Goal: Register for event/course

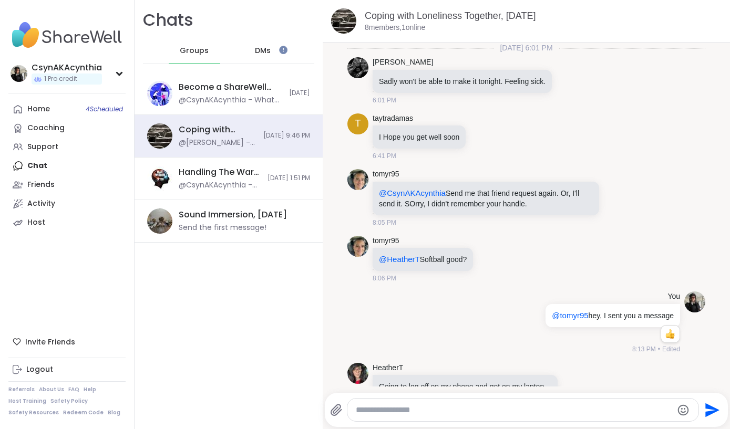
scroll to position [2684, 0]
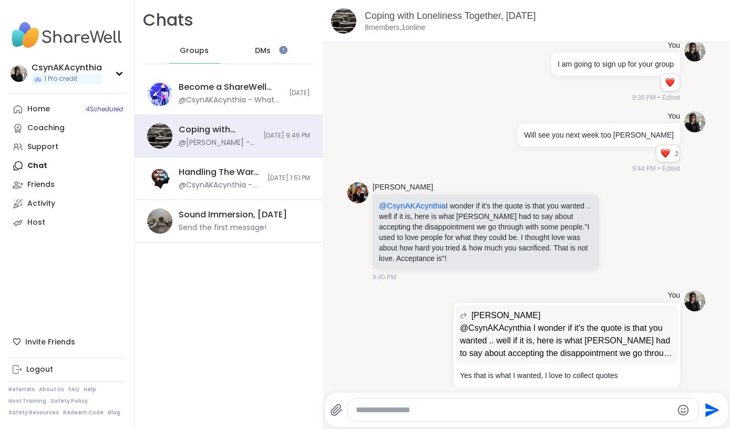
click at [265, 42] on div "DMs" at bounding box center [262, 50] width 51 height 25
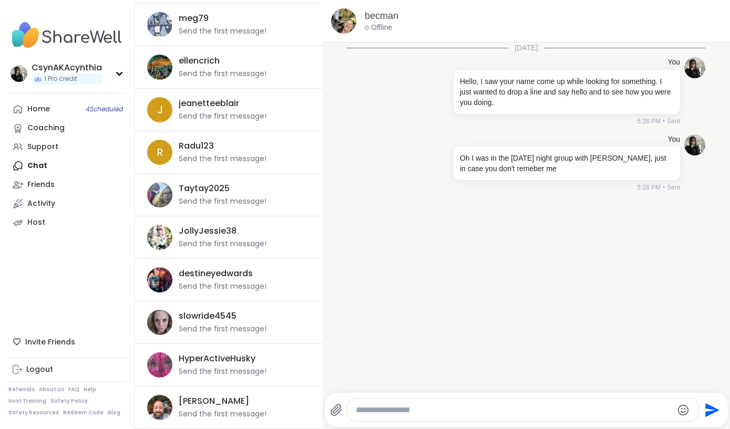
scroll to position [664, 0]
click at [40, 102] on link "Home 4 Scheduled" at bounding box center [66, 109] width 117 height 19
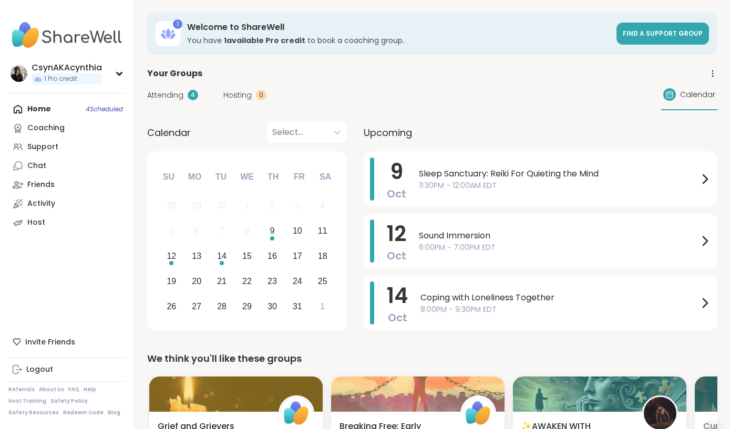
click at [43, 109] on div "Home 4 Scheduled Coaching Support Chat Friends Activity Host" at bounding box center [66, 166] width 117 height 132
click at [48, 144] on div "Support" at bounding box center [42, 147] width 31 height 11
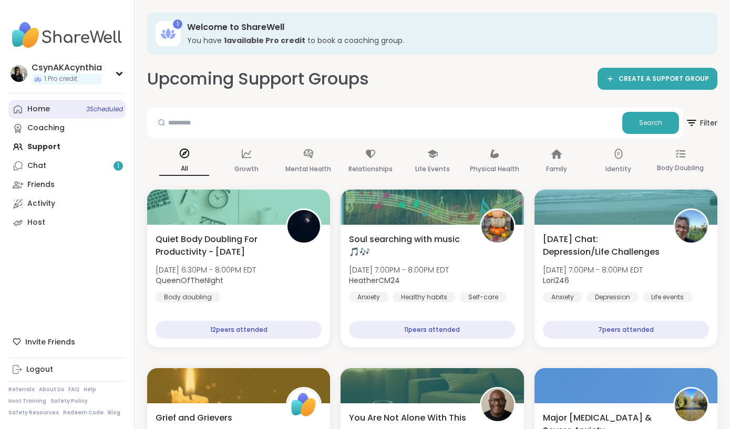
click at [43, 111] on div "Home 3 Scheduled" at bounding box center [38, 109] width 23 height 11
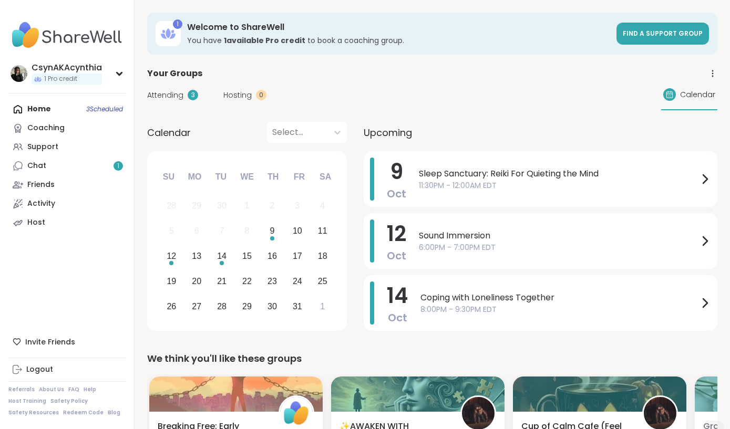
click at [45, 107] on div "Home 3 Scheduled Coaching Support Chat 1 Friends Activity Host" at bounding box center [66, 166] width 117 height 132
click at [44, 146] on div "Support" at bounding box center [42, 147] width 31 height 11
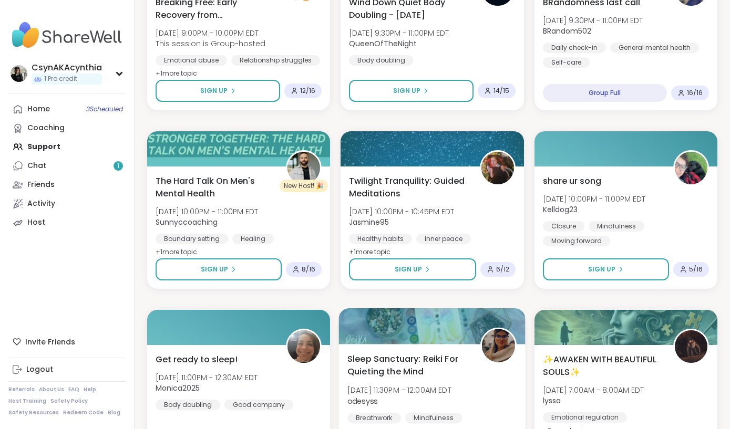
scroll to position [594, 0]
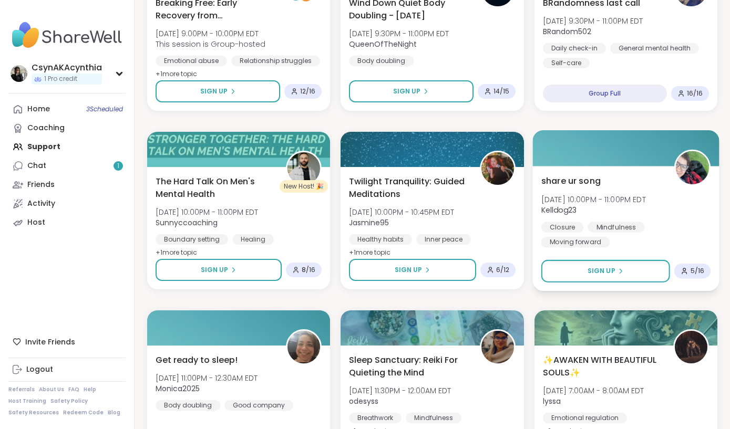
click at [683, 172] on img at bounding box center [692, 167] width 33 height 33
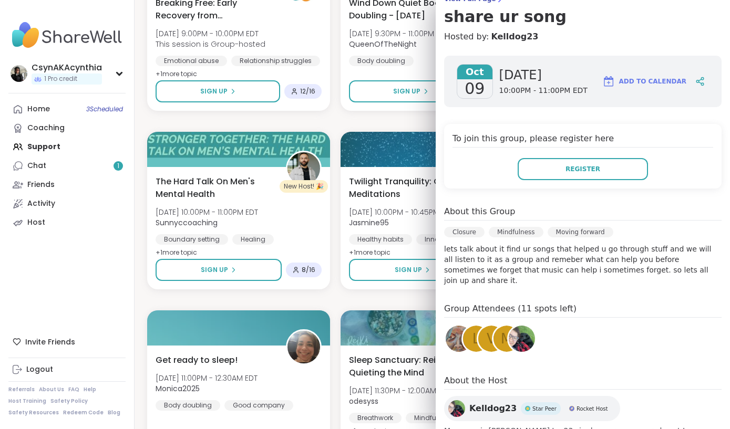
scroll to position [88, 0]
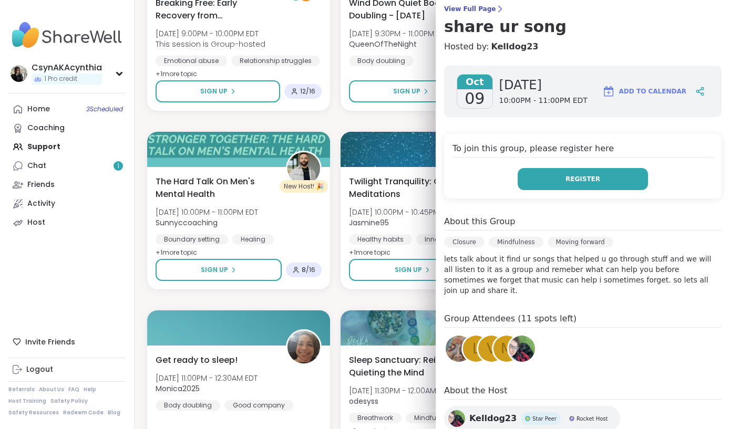
click at [586, 180] on span "Register" at bounding box center [582, 178] width 35 height 9
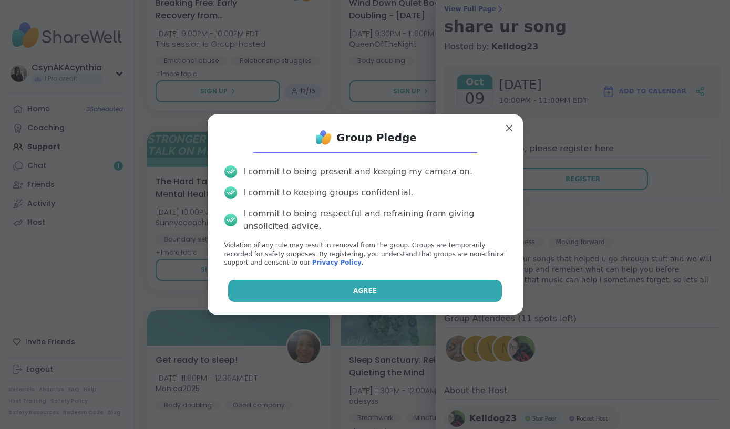
click at [382, 289] on button "Agree" at bounding box center [365, 291] width 274 height 22
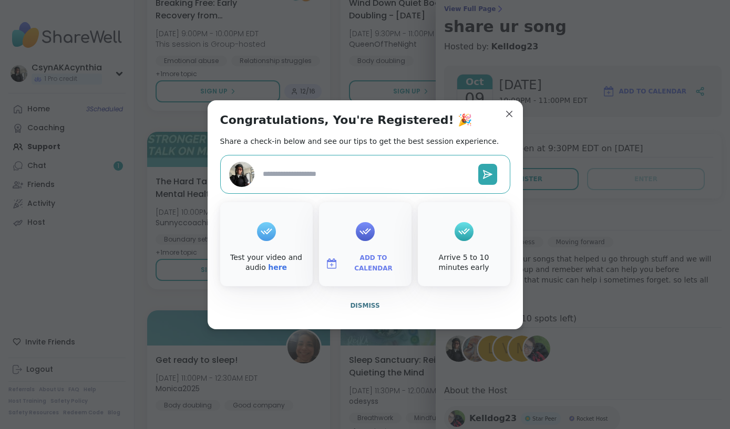
type textarea "*"
click at [367, 262] on span "Add to Calendar" at bounding box center [373, 263] width 63 height 20
click at [377, 145] on button "Apple Calendar" at bounding box center [365, 145] width 80 height 23
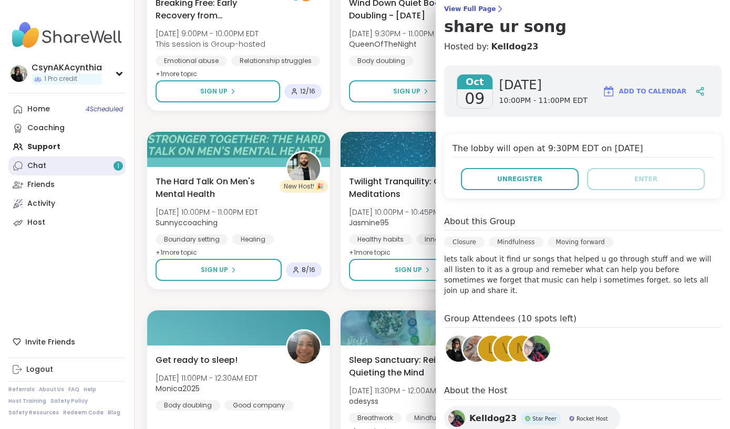
click at [38, 165] on div "Chat 1" at bounding box center [36, 166] width 19 height 11
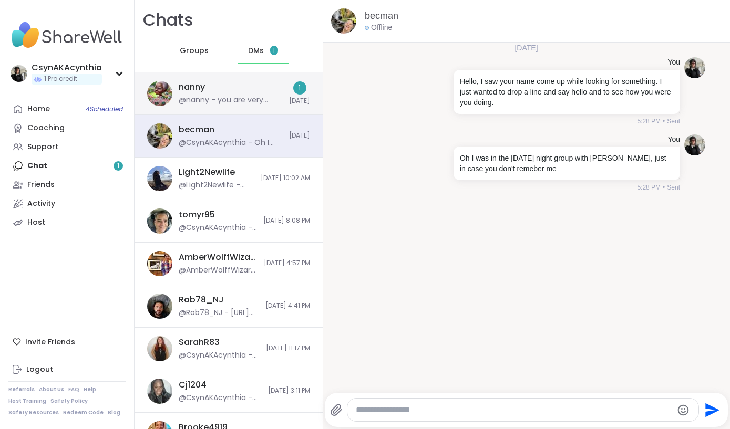
click at [213, 90] on div "nanny @nanny - you are very sweet" at bounding box center [231, 93] width 104 height 24
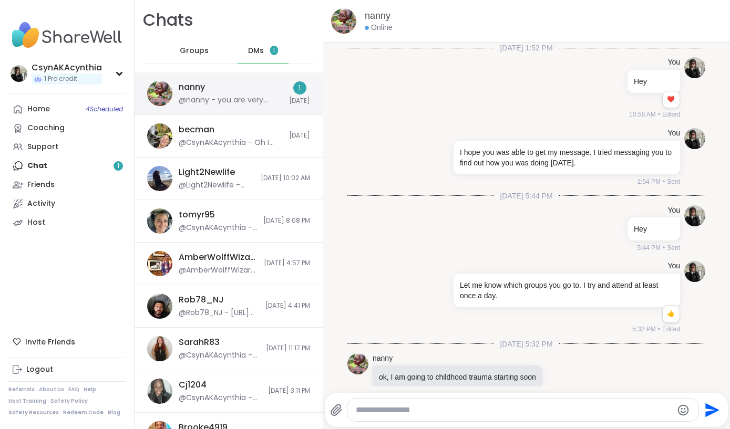
scroll to position [6639, 0]
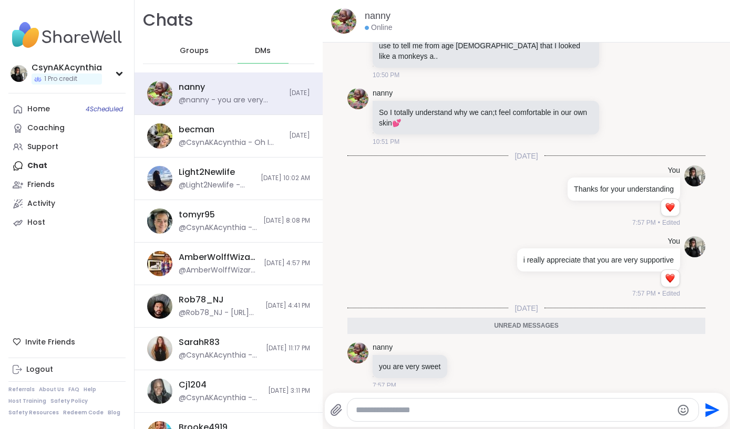
click at [452, 412] on textarea "Type your message" at bounding box center [514, 410] width 317 height 11
type textarea "**********"
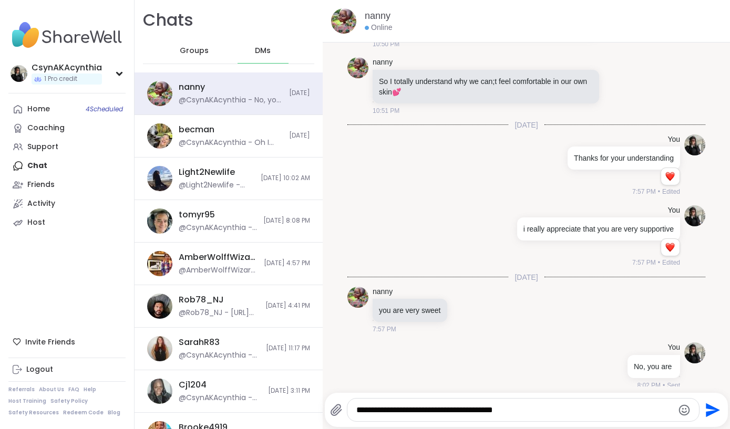
type textarea "**********"
